Goal: Obtain resource: Download file/media

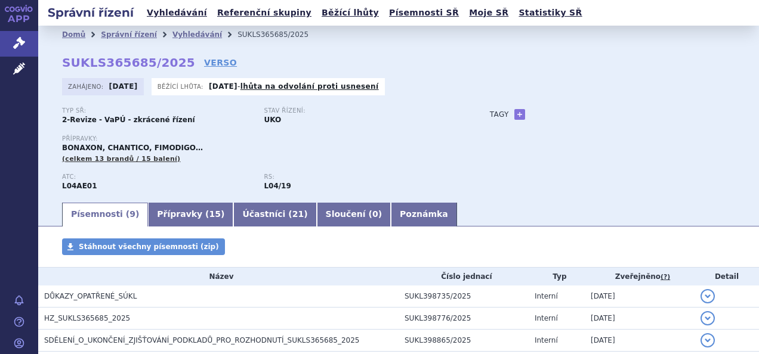
scroll to position [119, 0]
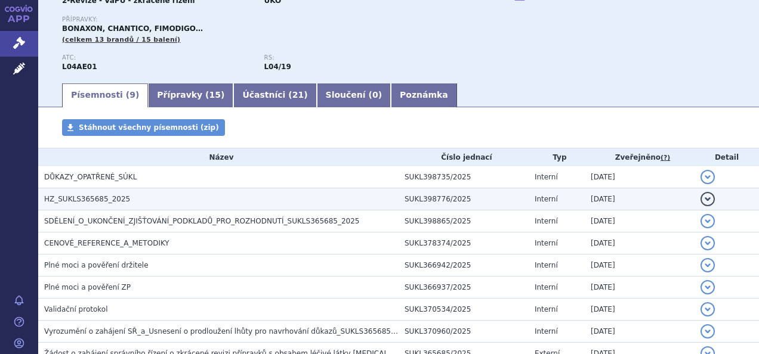
drag, startPoint x: 0, startPoint y: 0, endPoint x: 63, endPoint y: 199, distance: 209.1
click at [63, 199] on span "HZ_SUKLS365685_2025" at bounding box center [87, 199] width 86 height 8
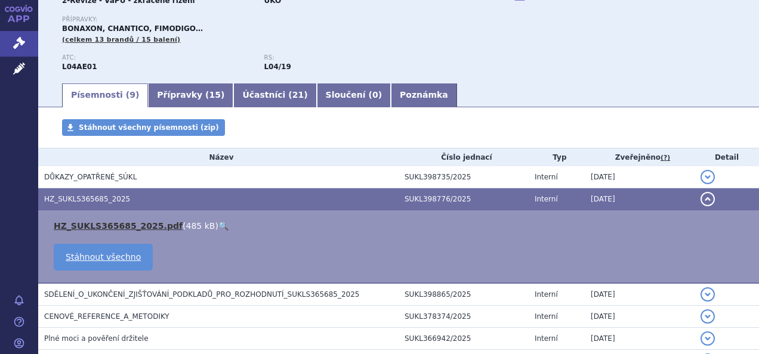
click at [90, 226] on link "HZ_SUKLS365685_2025.pdf" at bounding box center [118, 226] width 129 height 10
click at [107, 318] on span "CENOVÉ_REFERENCE_A_METODIKY" at bounding box center [106, 317] width 125 height 8
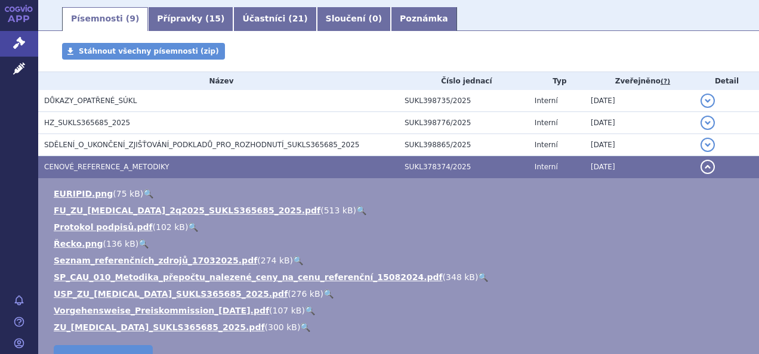
scroll to position [239, 0]
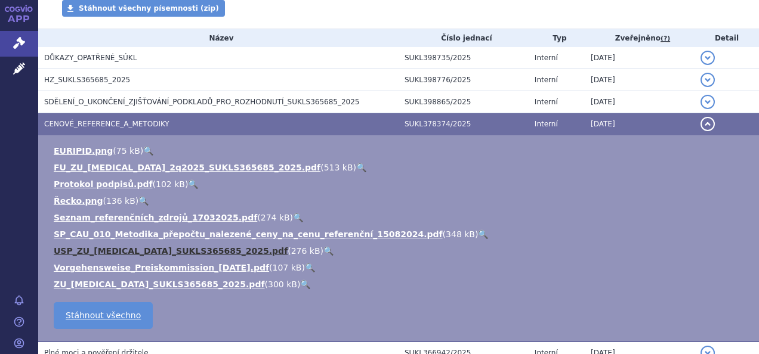
click at [106, 249] on link "USP_ZU_[MEDICAL_DATA]_SUKLS365685_2025.pdf" at bounding box center [171, 251] width 234 height 10
click at [141, 257] on li "USP_ZU_[MEDICAL_DATA]_SUKLS365685_2025.pdf ( 276 kB ) 🔍" at bounding box center [400, 251] width 693 height 12
click at [148, 251] on link "USP_ZU_[MEDICAL_DATA]_SUKLS365685_2025.pdf" at bounding box center [171, 251] width 234 height 10
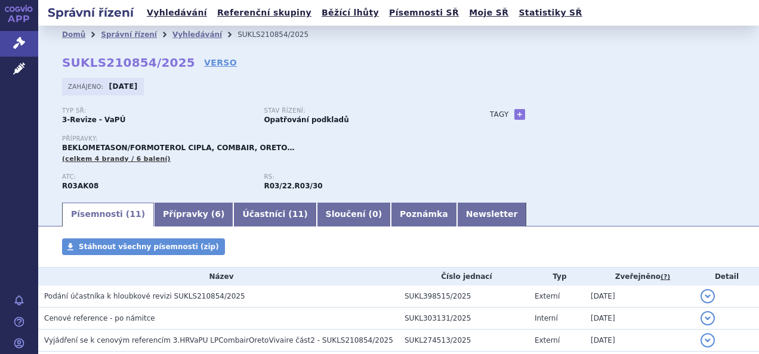
scroll to position [239, 0]
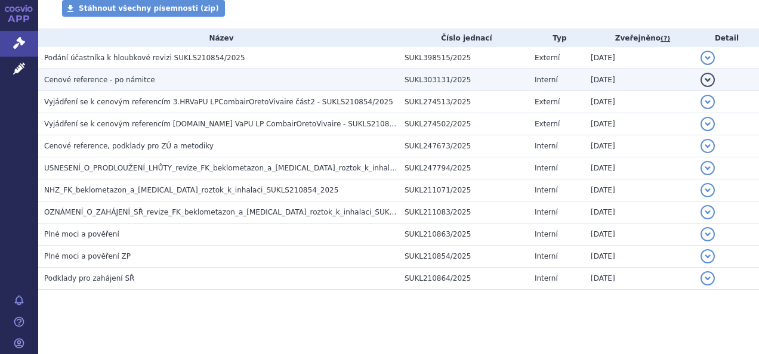
click at [120, 81] on span "Cenové reference - po námitce" at bounding box center [99, 80] width 111 height 8
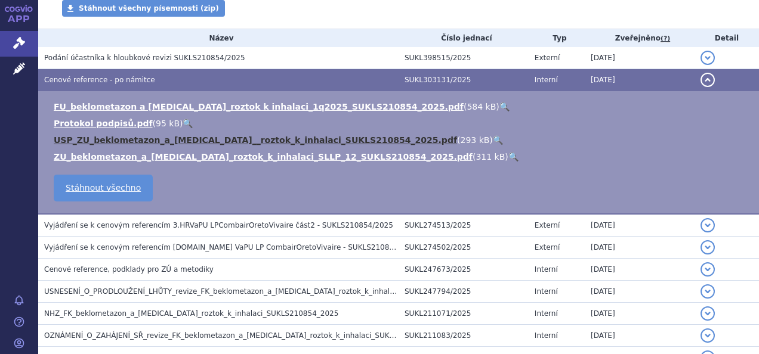
click at [149, 143] on link "USP_ZU_beklometazon_a_[MEDICAL_DATA]__roztok_k_inhalaci_SUKLS210854_2025.pdf" at bounding box center [255, 140] width 403 height 10
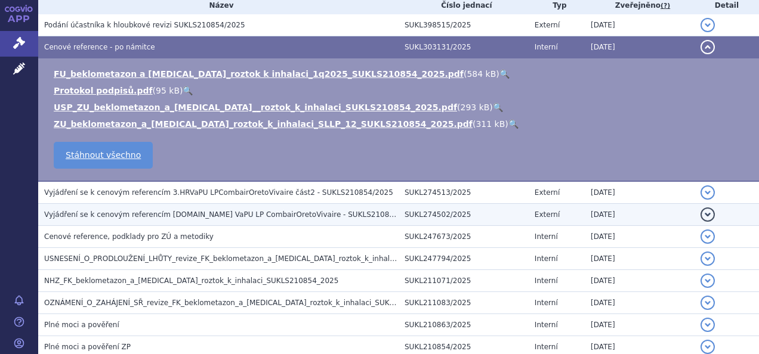
scroll to position [298, 0]
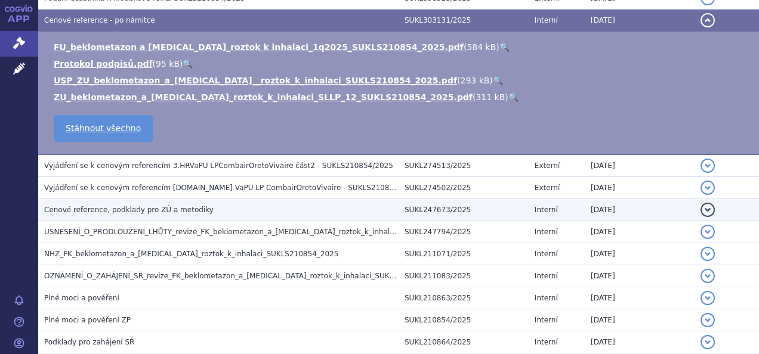
click at [153, 209] on span "Cenové reference, podklady pro ZÚ a metodiky" at bounding box center [128, 210] width 169 height 8
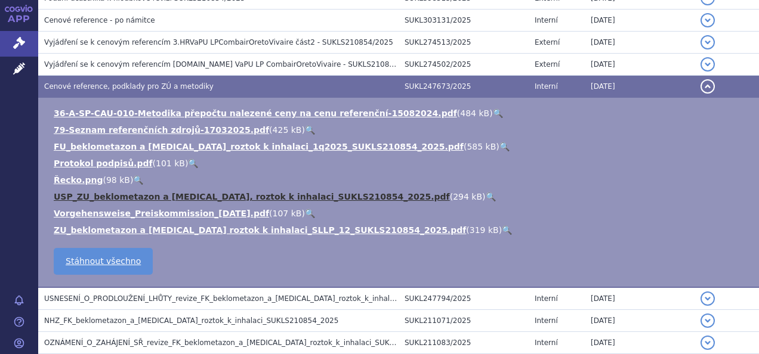
click at [148, 196] on link "USP_ZU_beklometazon a formoterol, roztok k inhalaci_SUKLS210854_2025.pdf" at bounding box center [252, 197] width 396 height 10
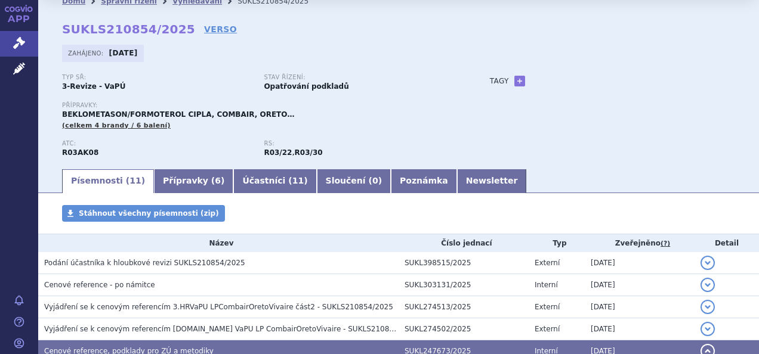
scroll to position [60, 0]
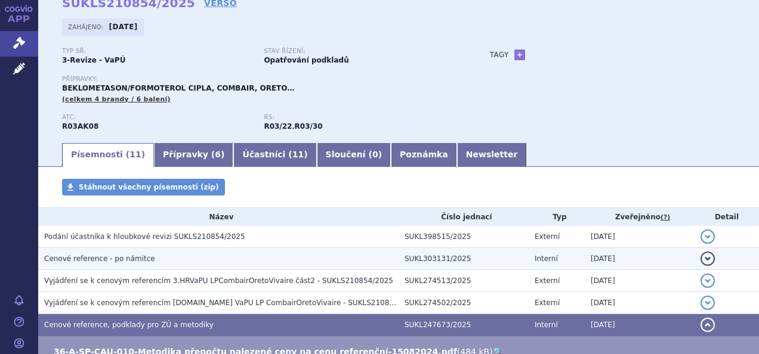
click at [105, 261] on span "Cenové reference - po námitce" at bounding box center [99, 259] width 111 height 8
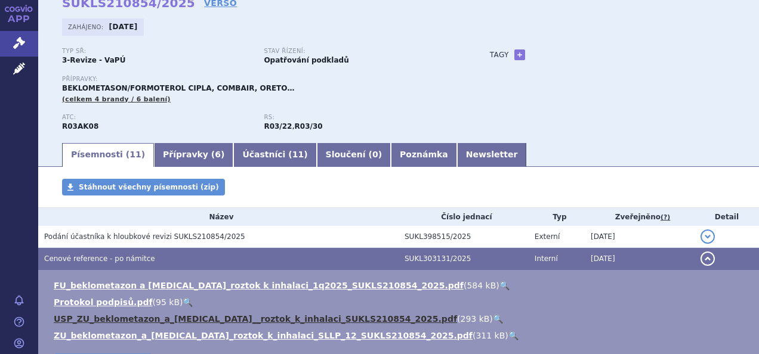
click at [119, 323] on link "USP_ZU_beklometazon_a_formoterol__roztok_k_inhalaci_SUKLS210854_2025.pdf" at bounding box center [255, 320] width 403 height 10
